Goal: Find specific page/section: Find specific page/section

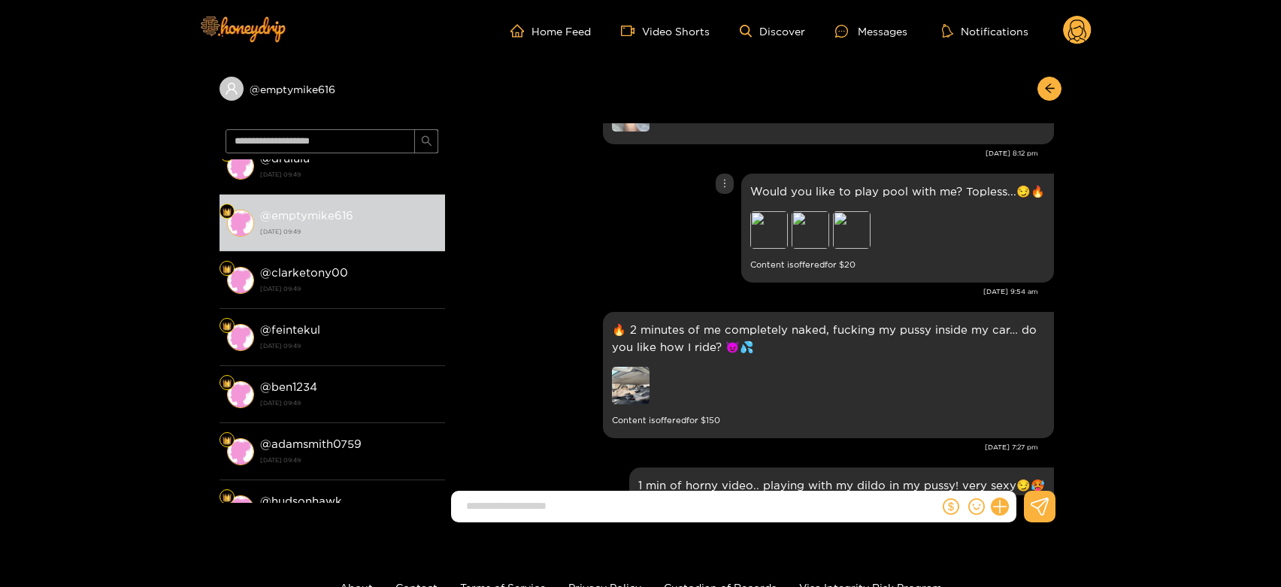
scroll to position [2701, 0]
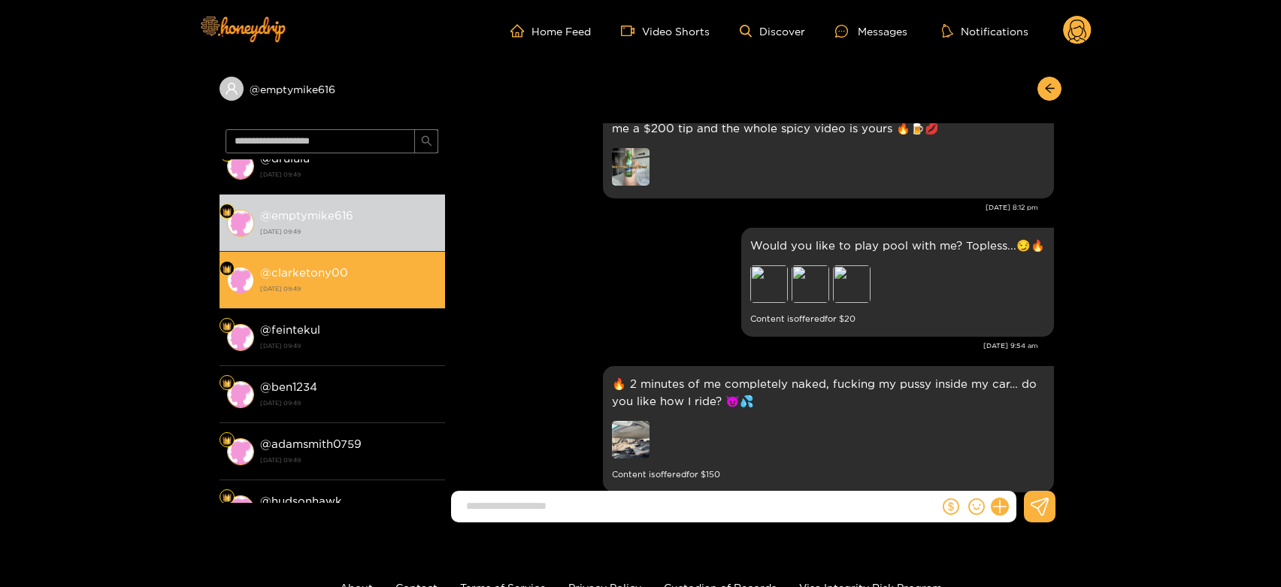
click at [293, 290] on strong "[DATE] 09:49" at bounding box center [348, 289] width 177 height 14
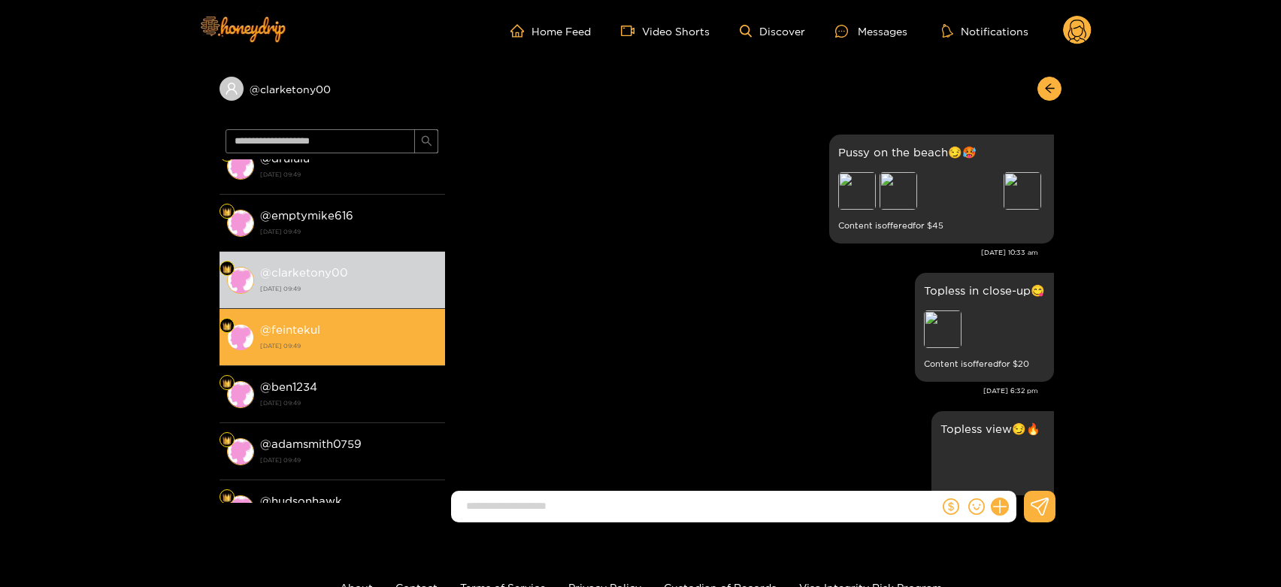
scroll to position [3201, 0]
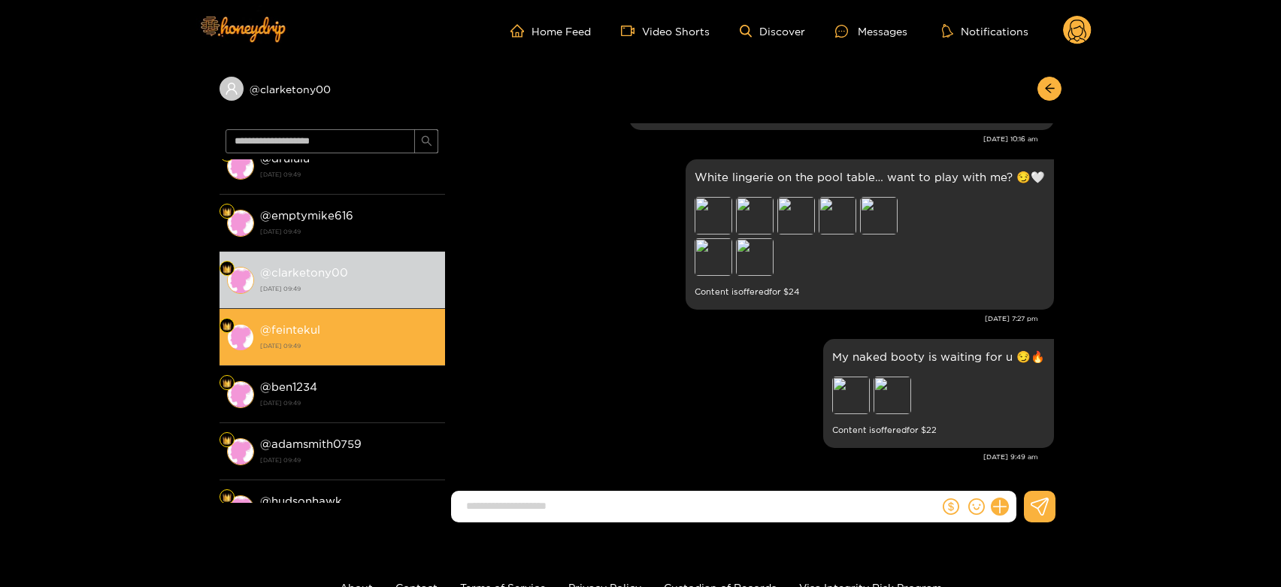
click at [313, 318] on li "@ feintekul [DATE] 09:49" at bounding box center [333, 337] width 226 height 57
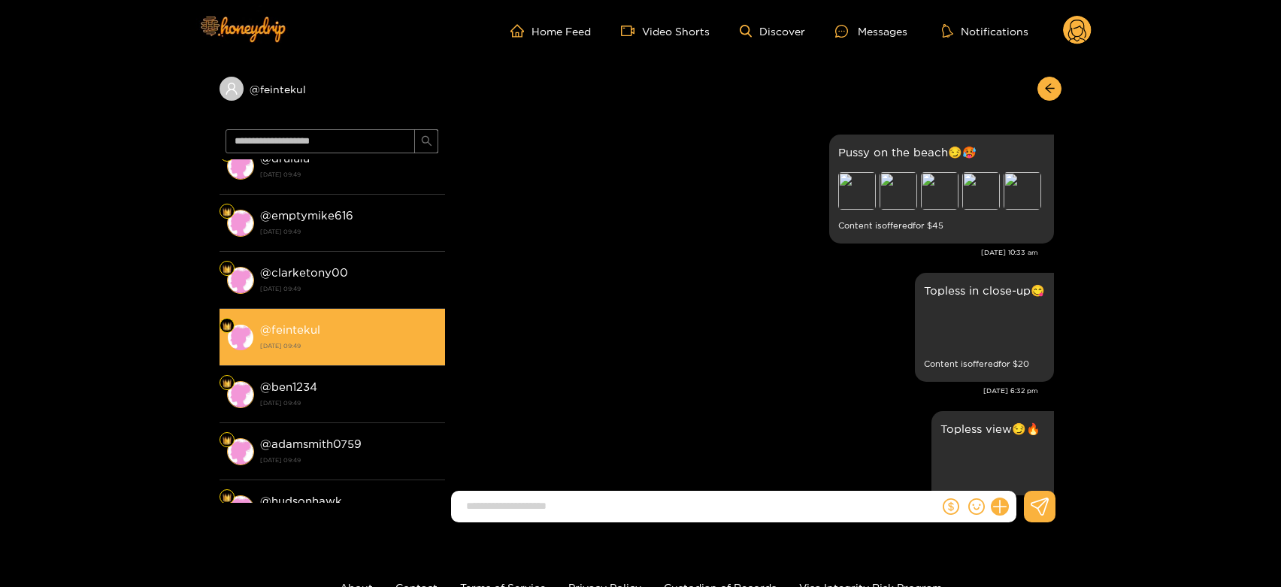
scroll to position [3201, 0]
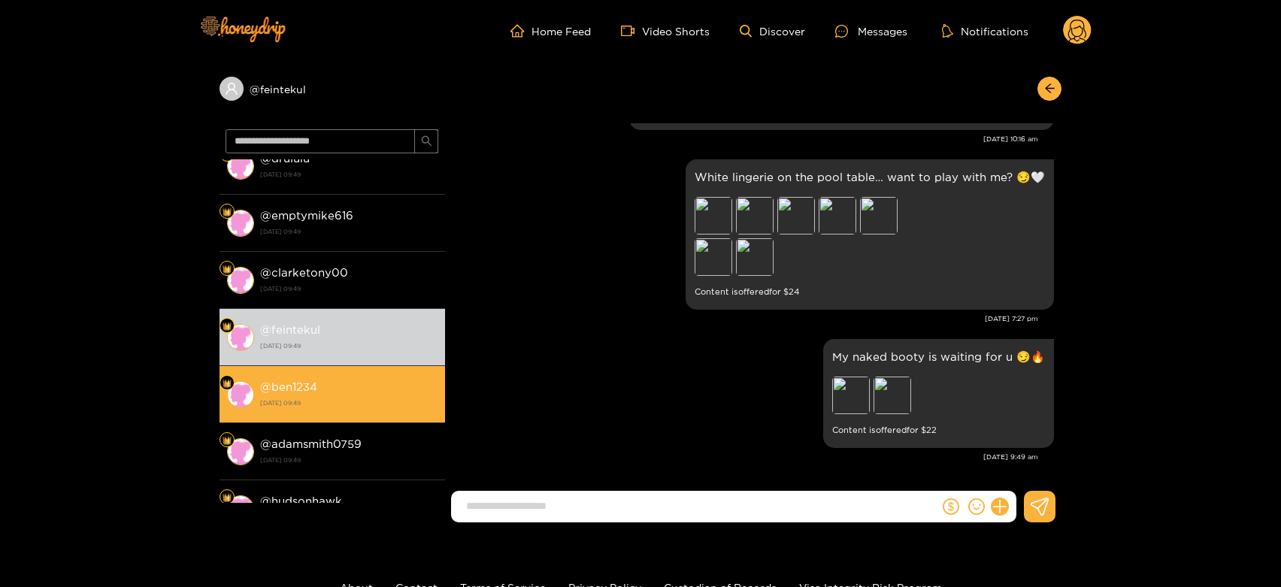
click at [345, 394] on div "@ ben1234 [DATE] 09:49" at bounding box center [348, 394] width 177 height 34
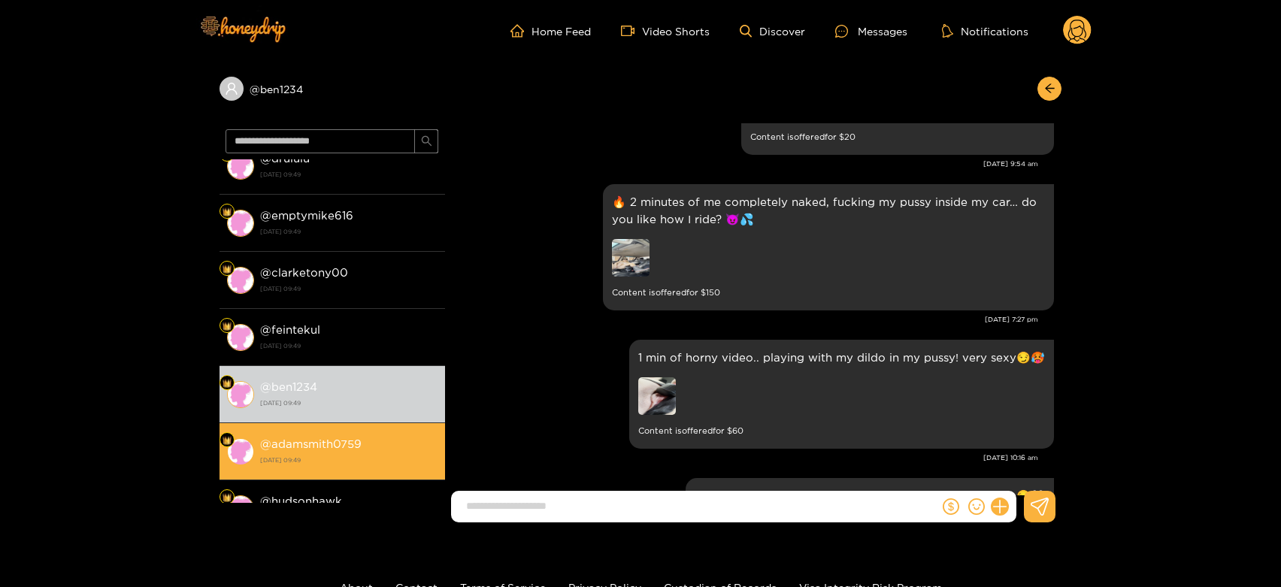
scroll to position [2868, 0]
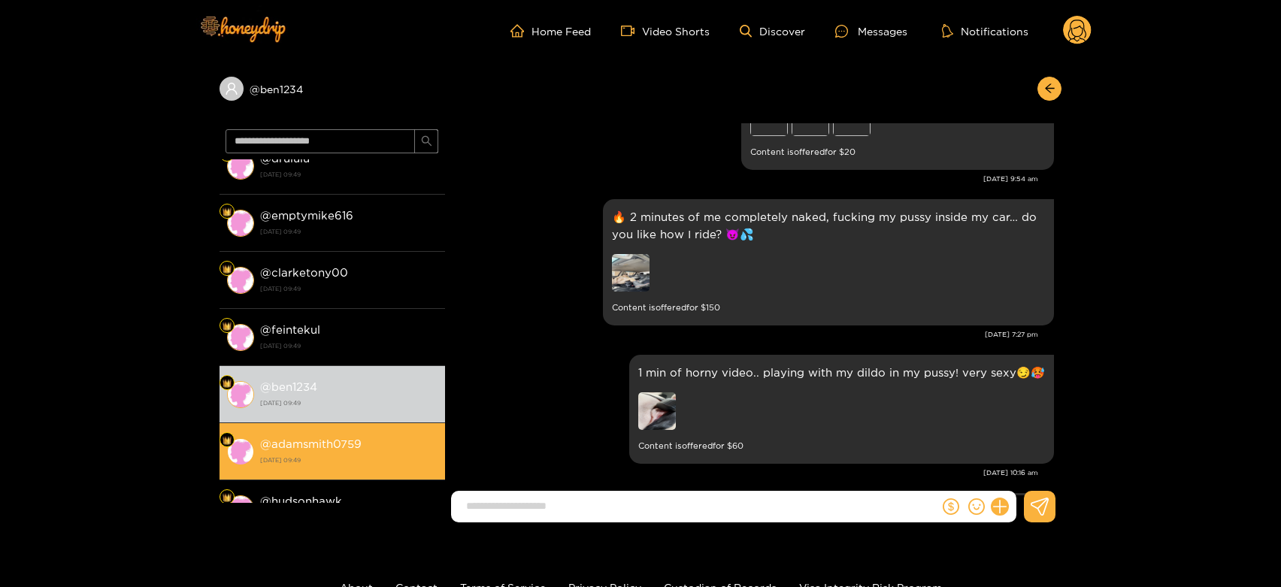
click at [328, 438] on strong "@ adamsmith0759" at bounding box center [311, 444] width 102 height 13
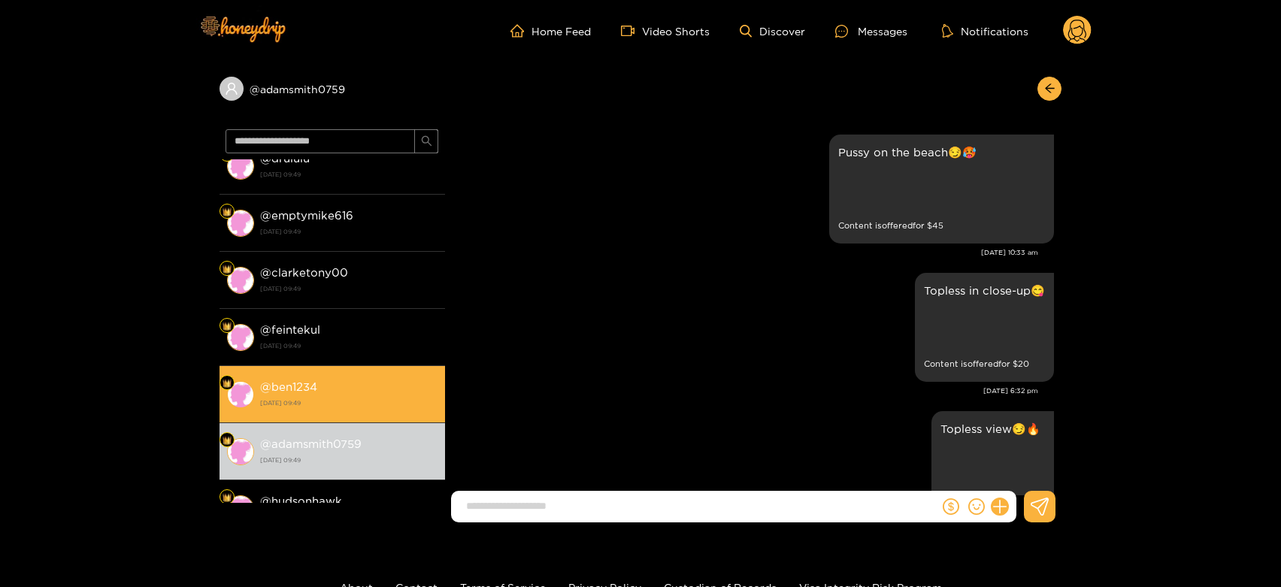
scroll to position [3201, 0]
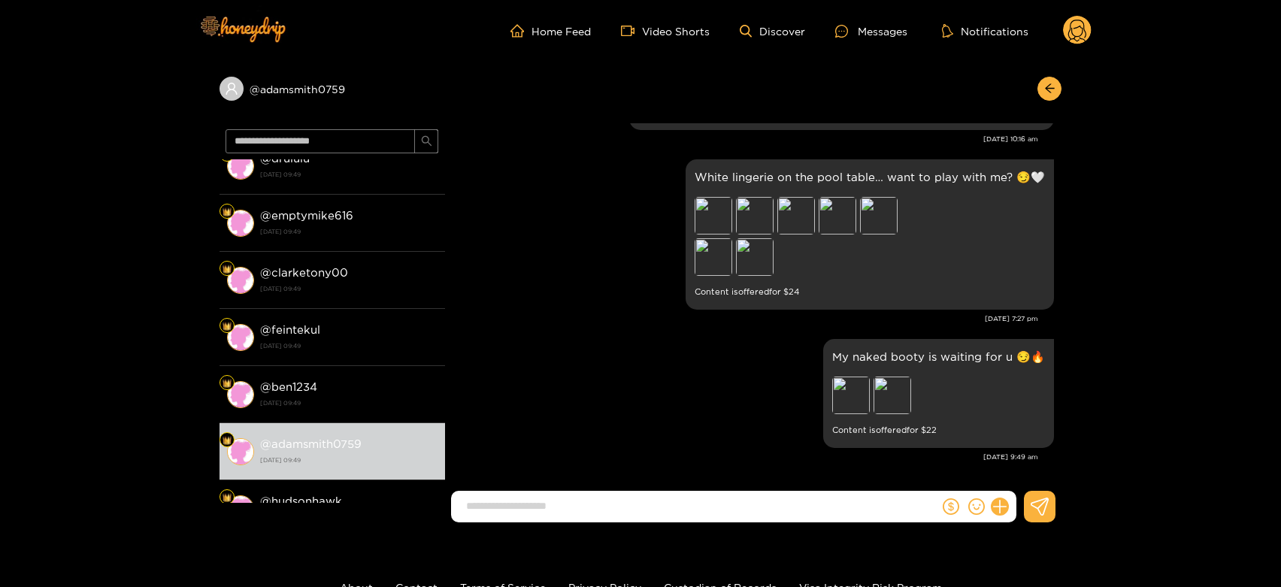
click at [1068, 30] on circle at bounding box center [1077, 30] width 29 height 29
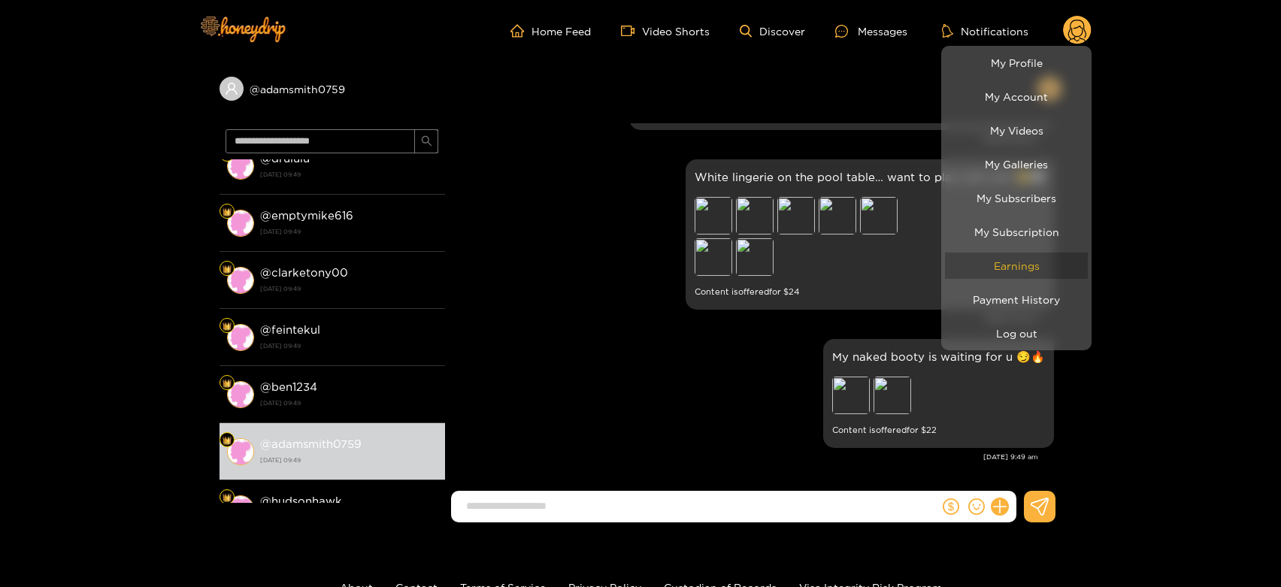
click at [1049, 262] on link "Earnings" at bounding box center [1016, 266] width 143 height 26
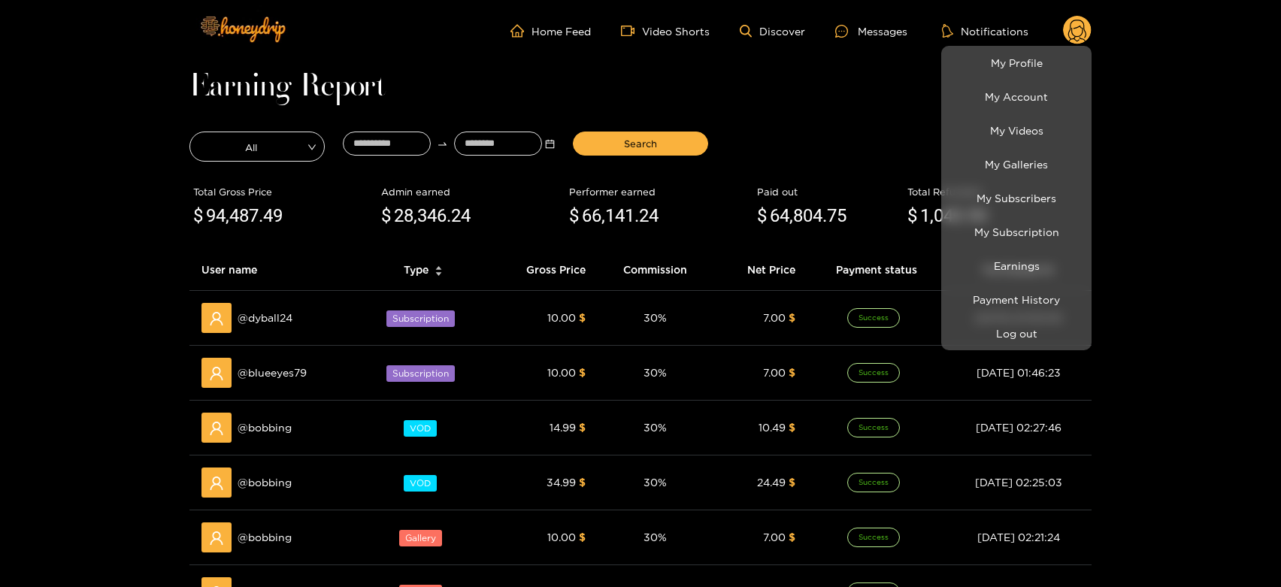
click at [271, 432] on div at bounding box center [640, 293] width 1281 height 587
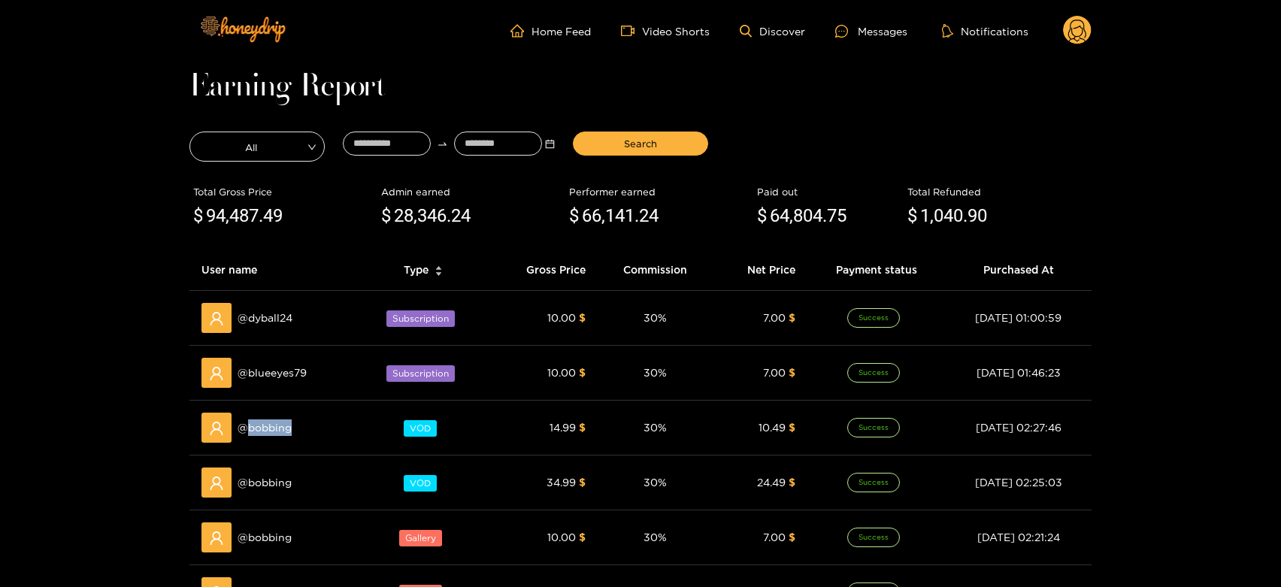
click at [271, 432] on span "@ bobbing" at bounding box center [265, 428] width 54 height 17
copy span "bobbing"
click at [865, 34] on div "Messages" at bounding box center [871, 31] width 72 height 17
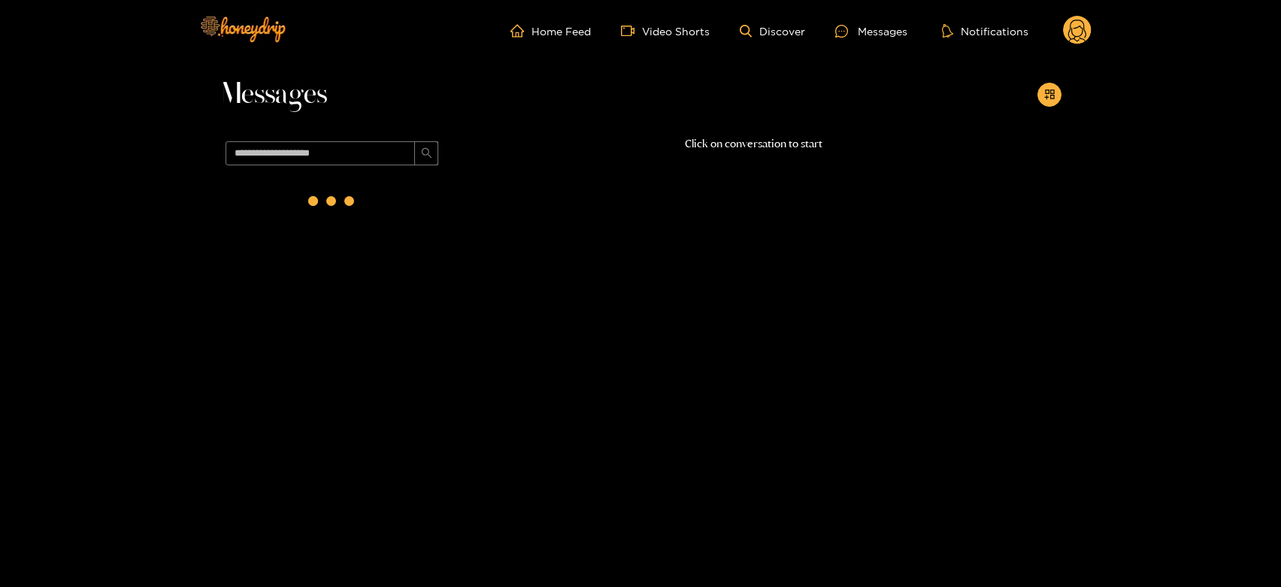
click at [364, 170] on span at bounding box center [333, 153] width 226 height 36
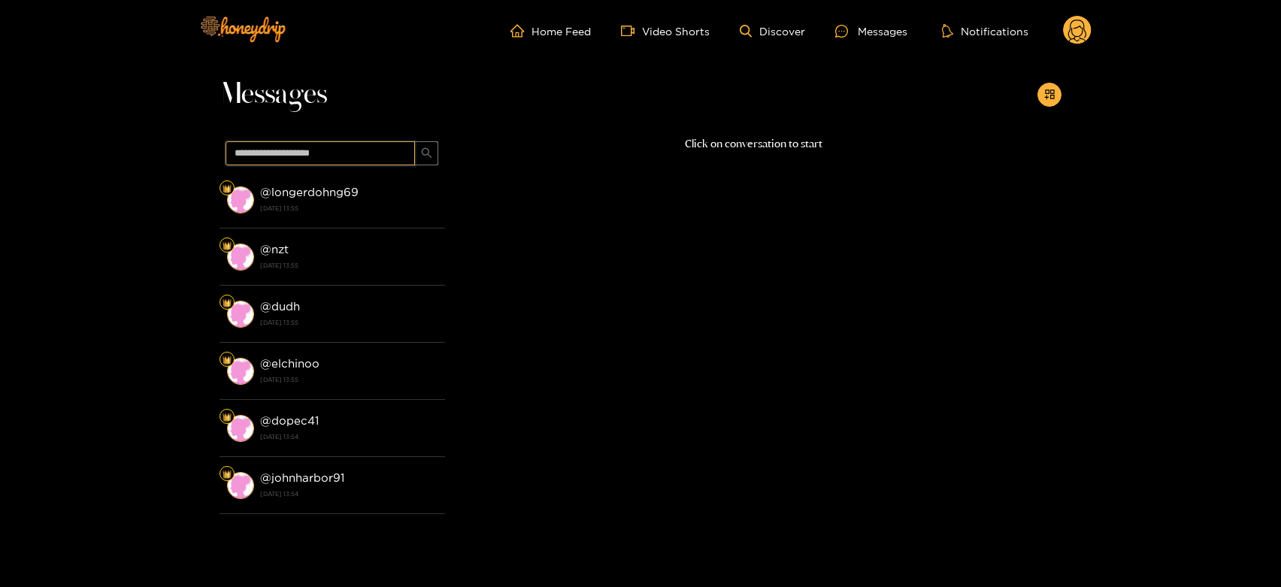
click at [350, 153] on input "text" at bounding box center [320, 153] width 189 height 24
paste input "*******"
type input "*******"
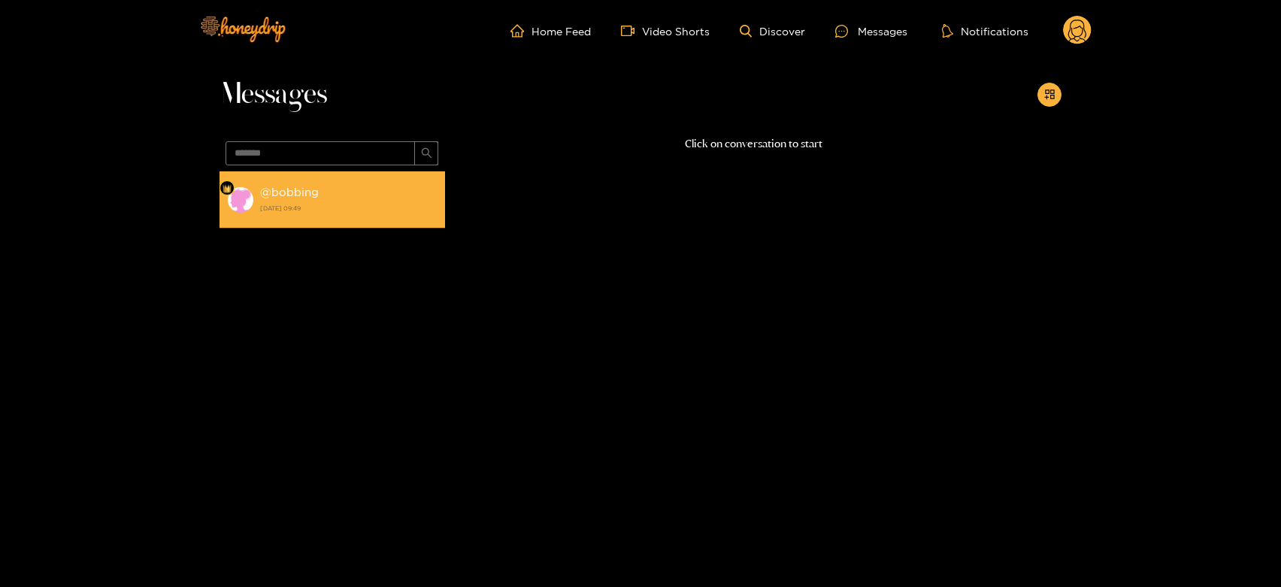
click at [319, 190] on div "@ bobbing [DATE] 09:49" at bounding box center [348, 200] width 177 height 34
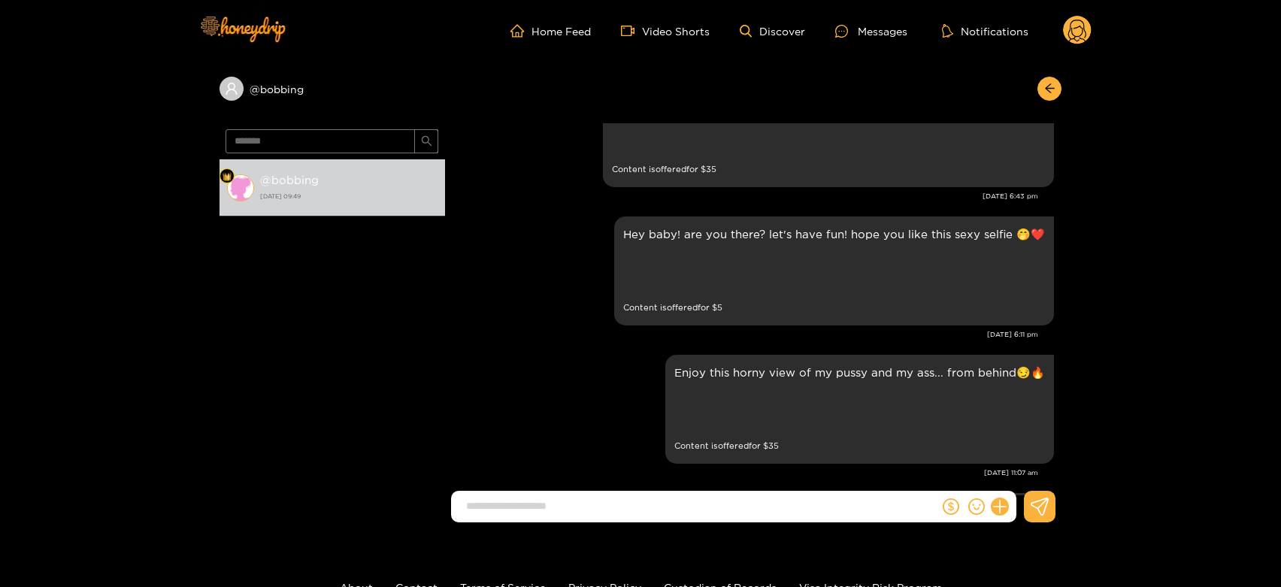
scroll to position [2199, 0]
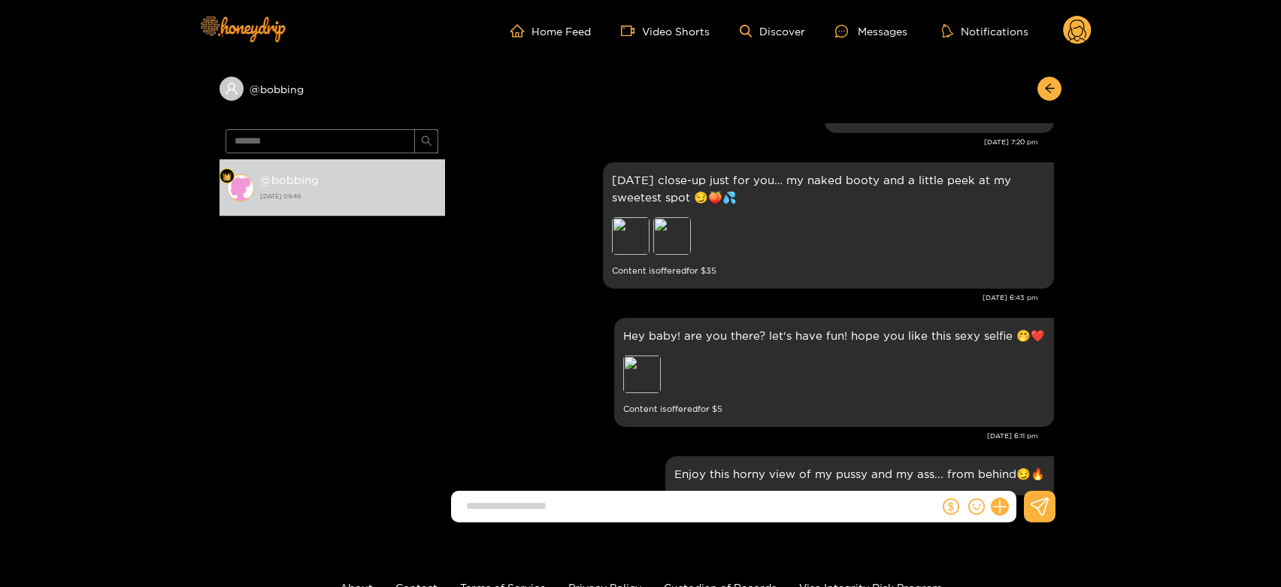
click at [1070, 23] on circle at bounding box center [1077, 30] width 29 height 29
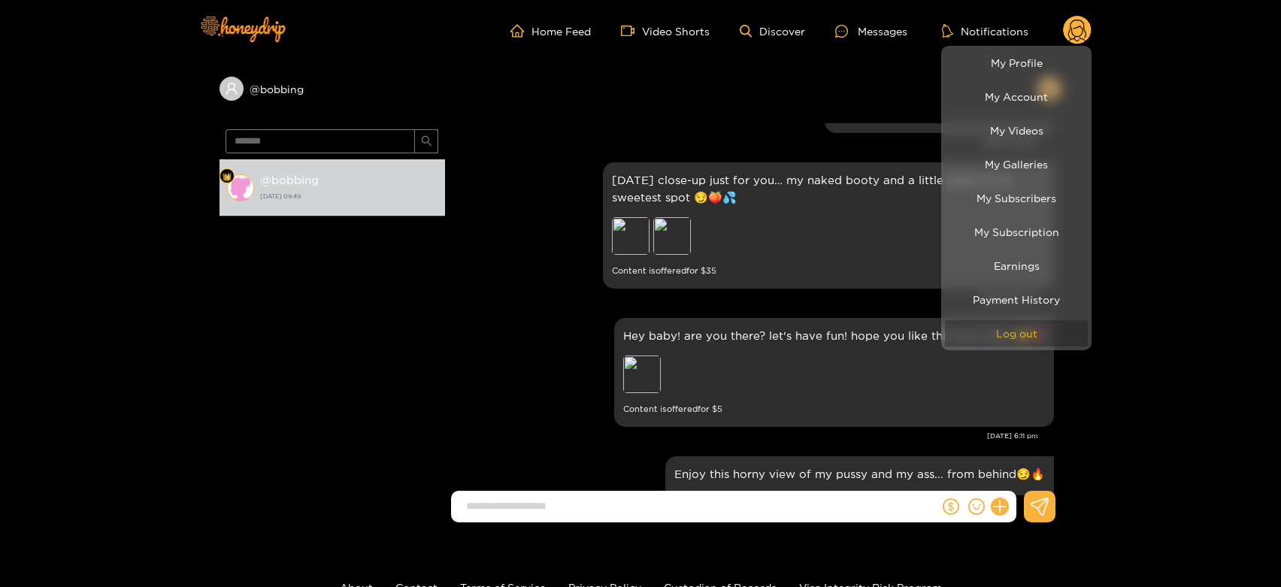
click at [1048, 326] on button "Log out" at bounding box center [1016, 333] width 143 height 26
